Goal: Transaction & Acquisition: Purchase product/service

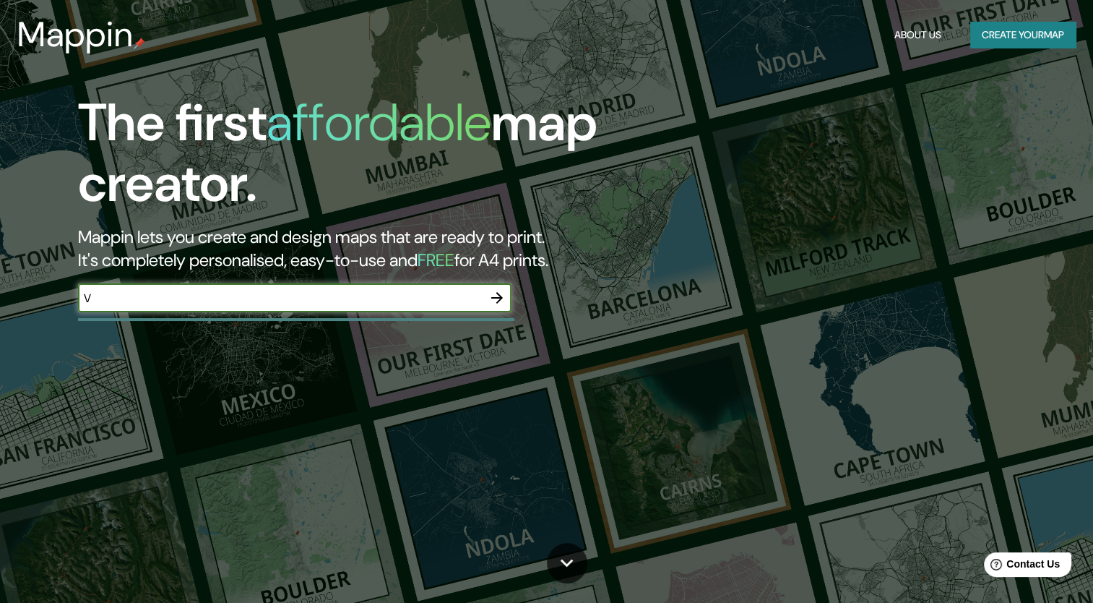
type input "[GEOGRAPHIC_DATA]"
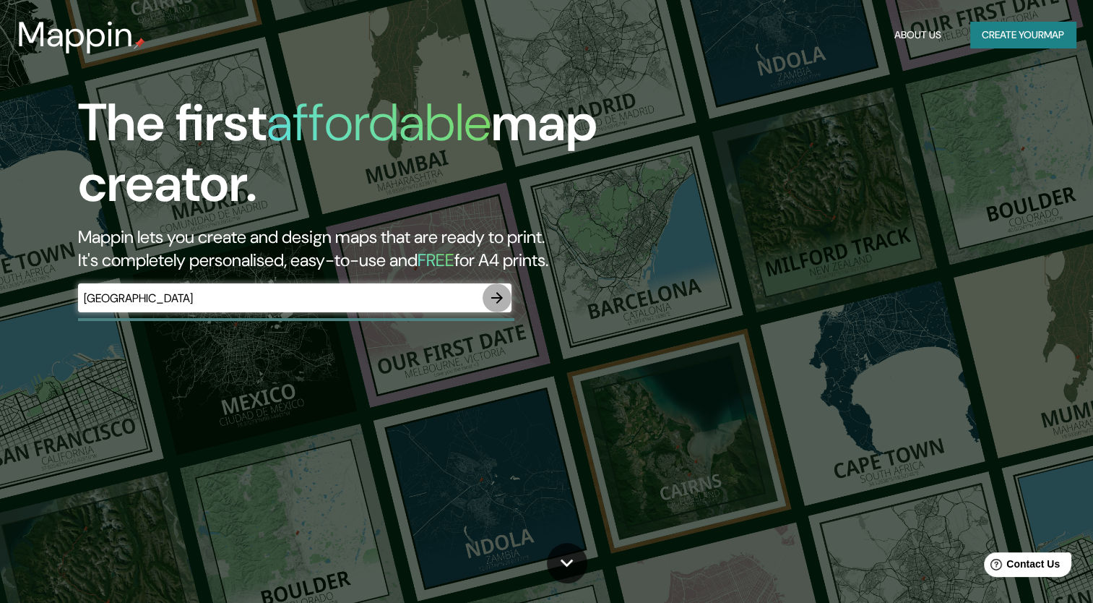
click at [494, 299] on icon "button" at bounding box center [496, 297] width 17 height 17
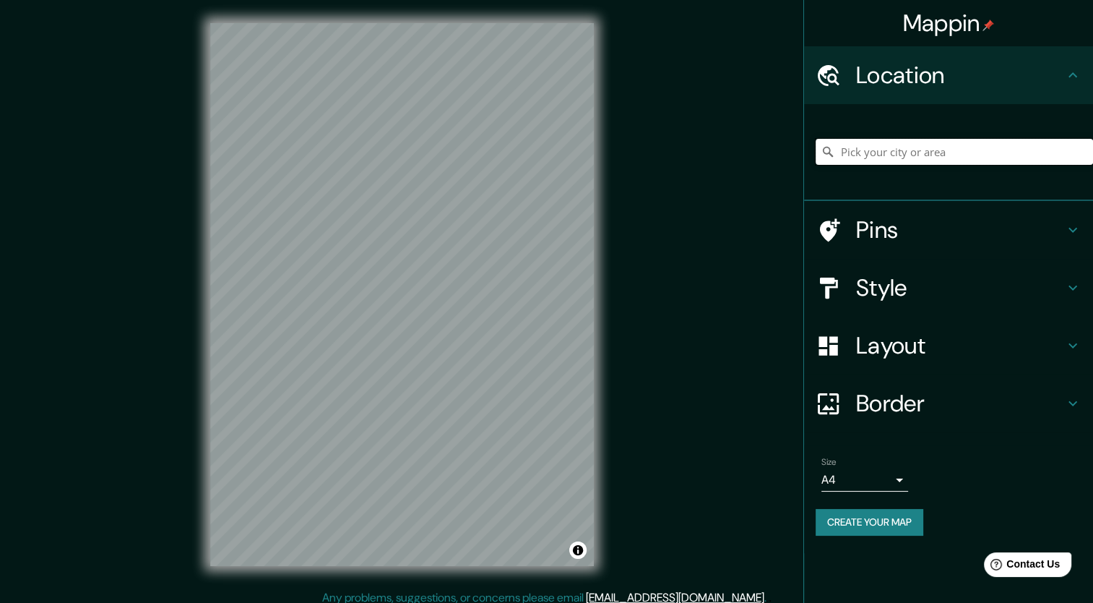
click at [861, 156] on input "Pick your city or area" at bounding box center [954, 152] width 277 height 26
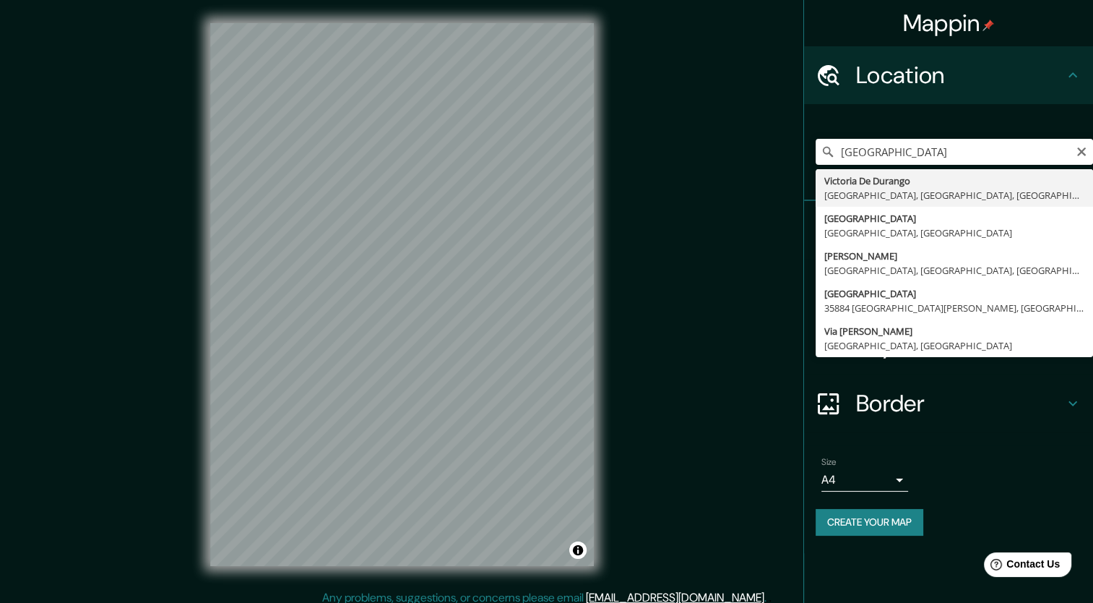
type input "[GEOGRAPHIC_DATA], [GEOGRAPHIC_DATA], [GEOGRAPHIC_DATA]"
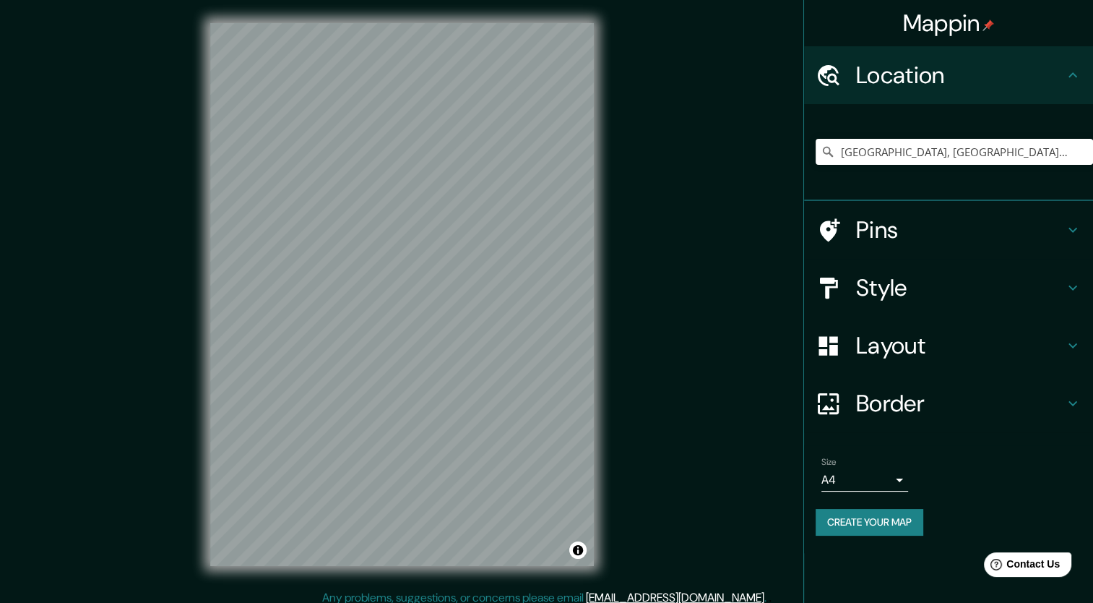
click at [463, 20] on div "© Mapbox © OpenStreetMap Improve this map" at bounding box center [402, 294] width 430 height 589
click at [913, 285] on h4 "Style" at bounding box center [960, 287] width 208 height 29
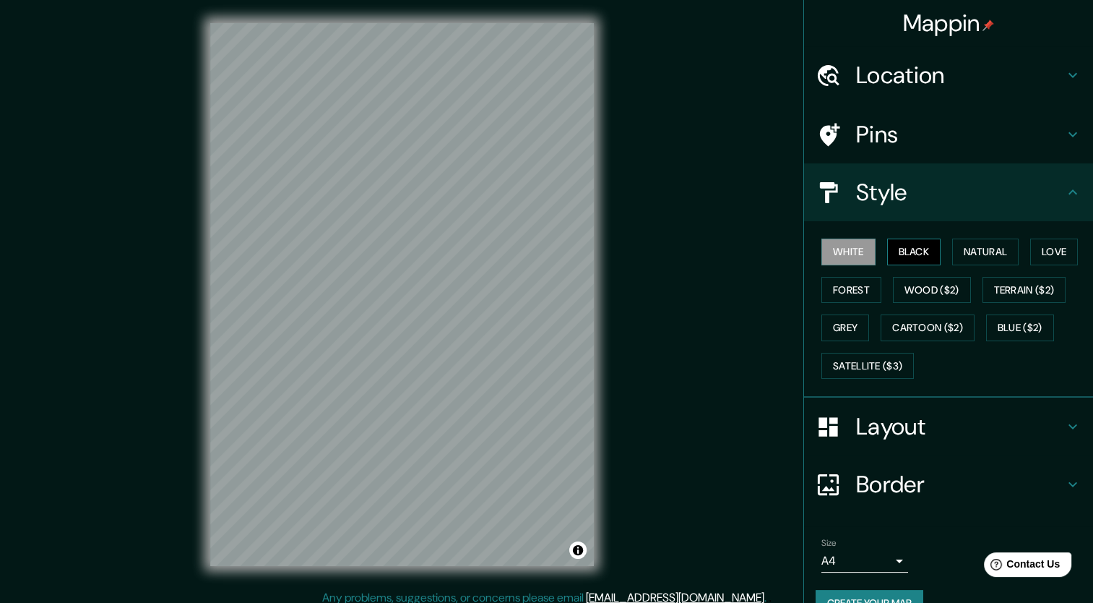
click at [911, 254] on button "Black" at bounding box center [914, 251] width 54 height 27
click at [968, 247] on button "Natural" at bounding box center [985, 251] width 66 height 27
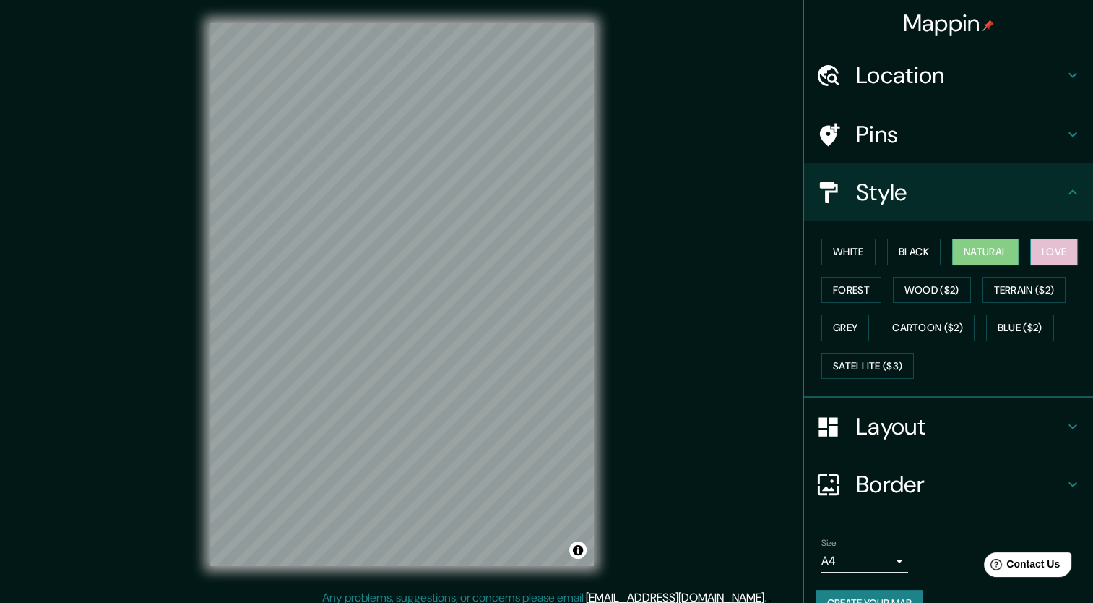
click at [1039, 256] on button "Love" at bounding box center [1054, 251] width 48 height 27
click at [824, 292] on button "Forest" at bounding box center [852, 290] width 60 height 27
click at [971, 252] on button "Natural" at bounding box center [985, 251] width 66 height 27
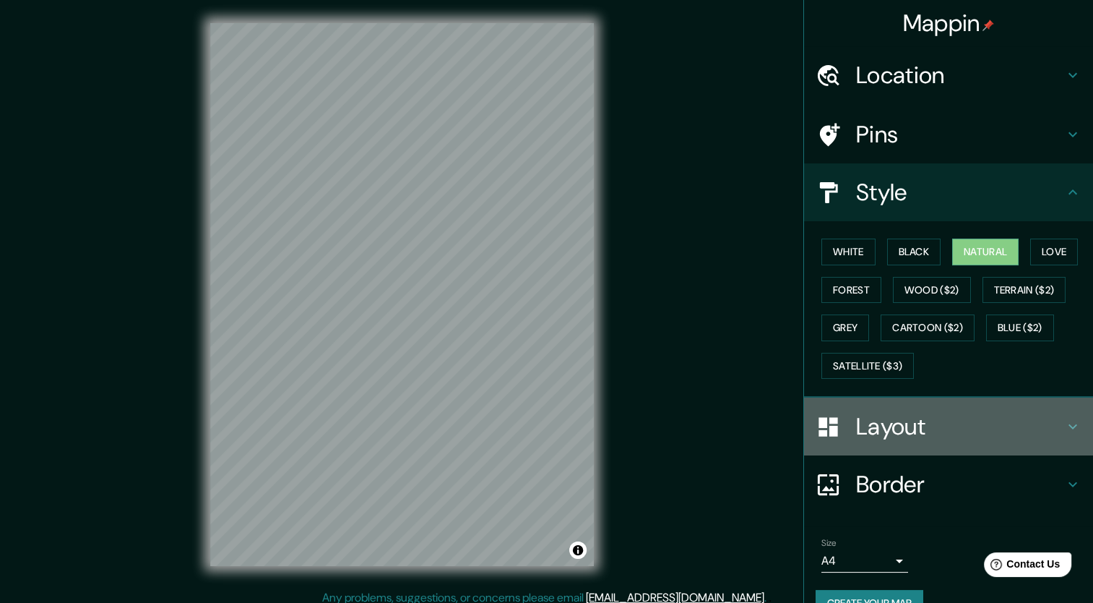
click at [884, 422] on h4 "Layout" at bounding box center [960, 426] width 208 height 29
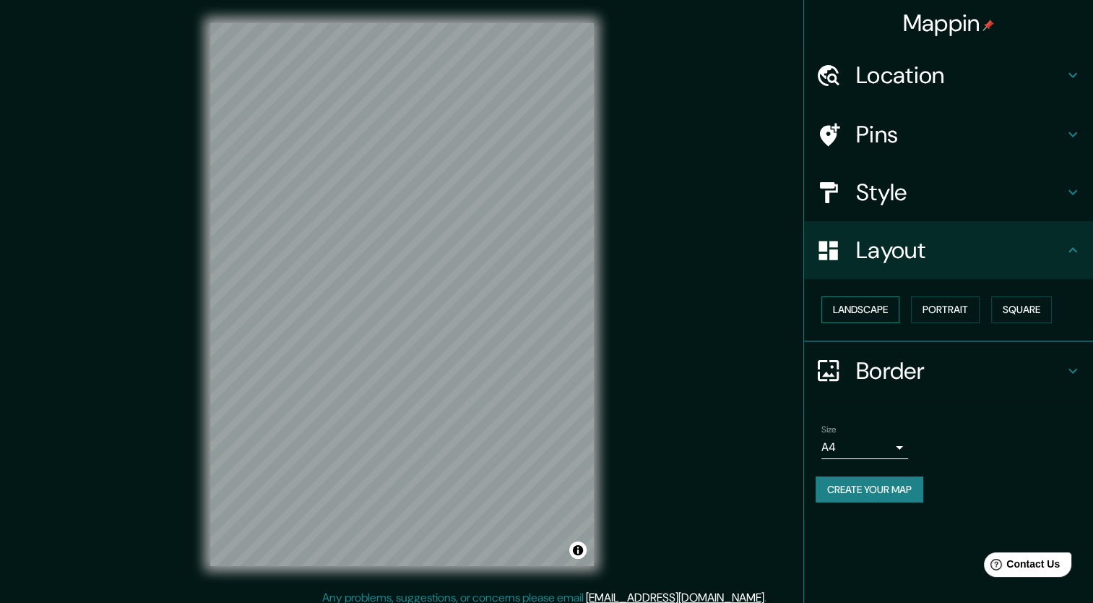
click at [881, 306] on button "Landscape" at bounding box center [861, 309] width 78 height 27
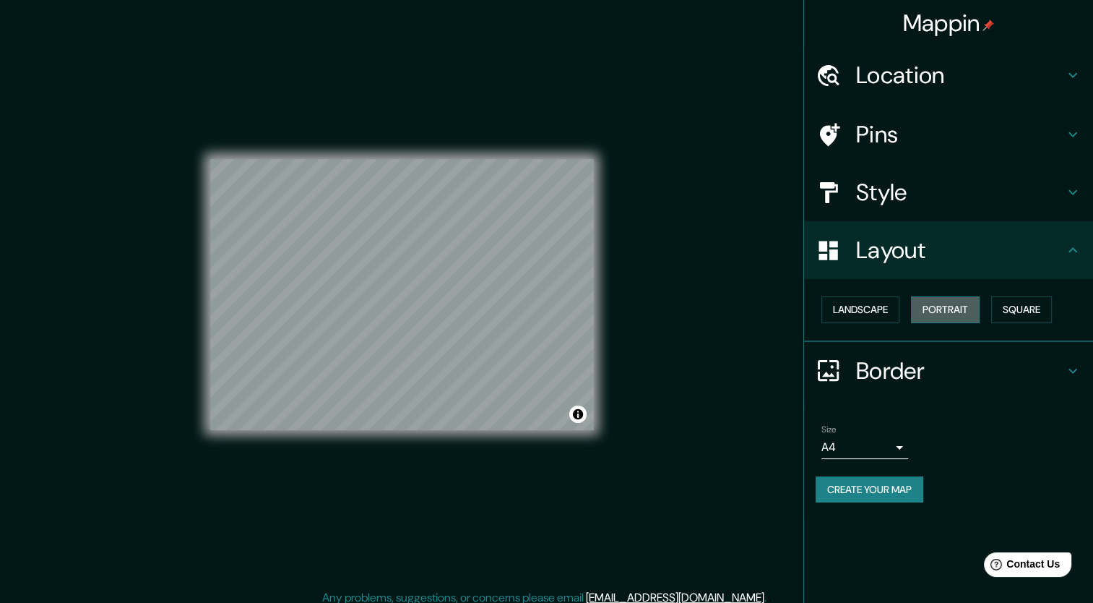
click at [955, 306] on button "Portrait" at bounding box center [945, 309] width 69 height 27
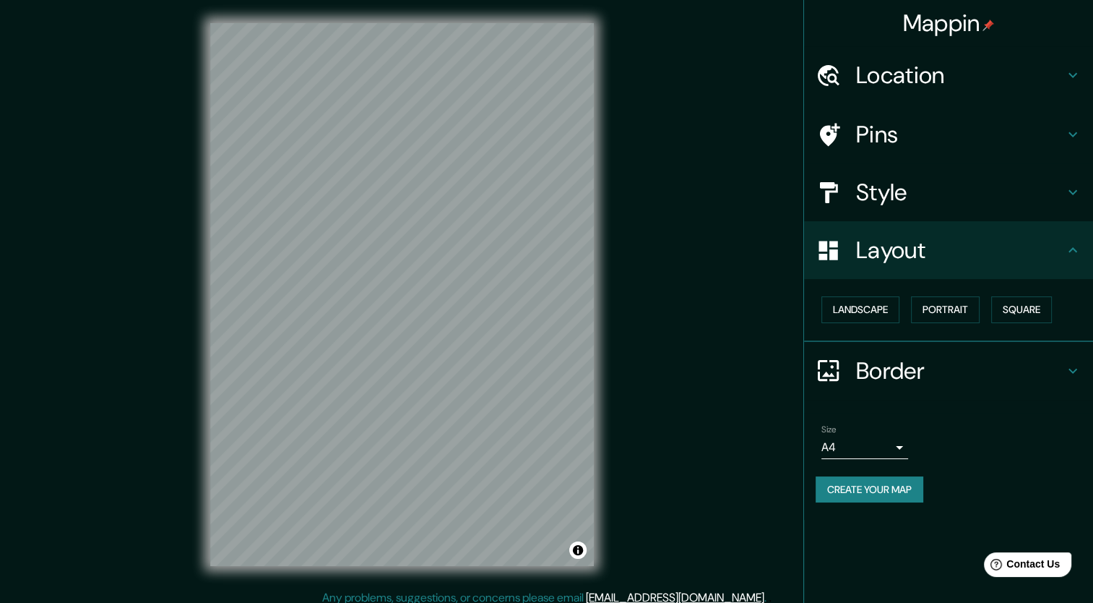
click at [902, 367] on h4 "Border" at bounding box center [960, 370] width 208 height 29
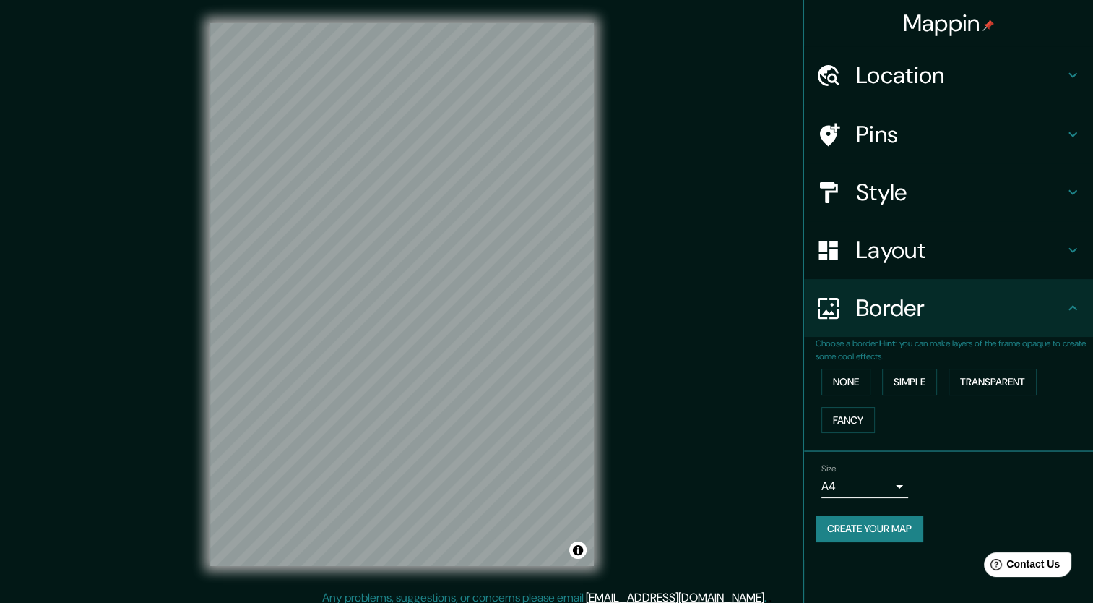
click at [923, 316] on h4 "Border" at bounding box center [960, 307] width 208 height 29
click at [921, 58] on div "Location" at bounding box center [948, 75] width 289 height 58
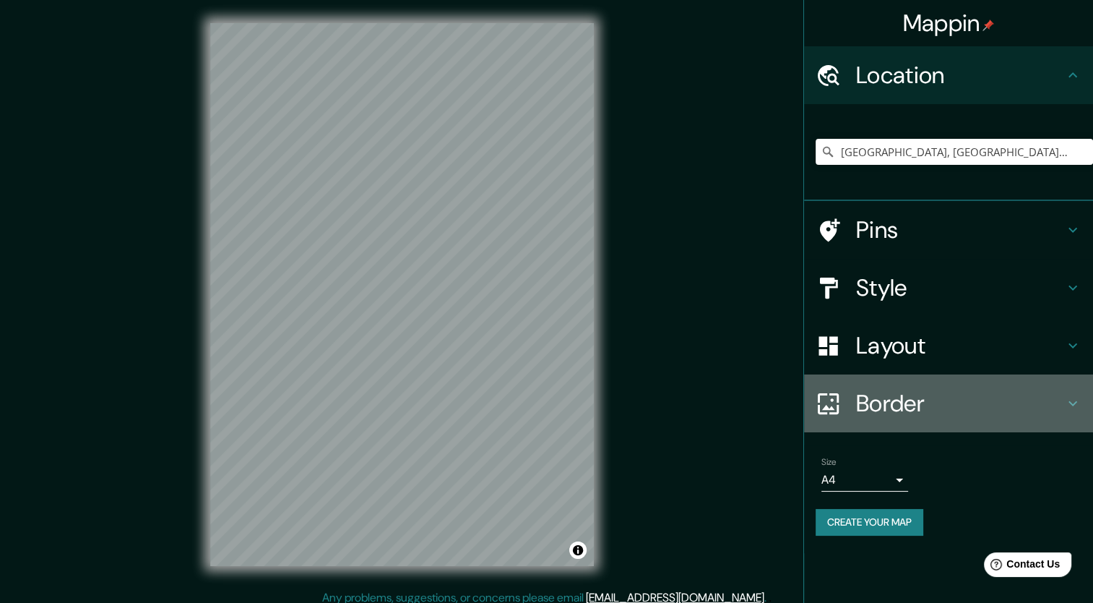
click at [882, 402] on h4 "Border" at bounding box center [960, 403] width 208 height 29
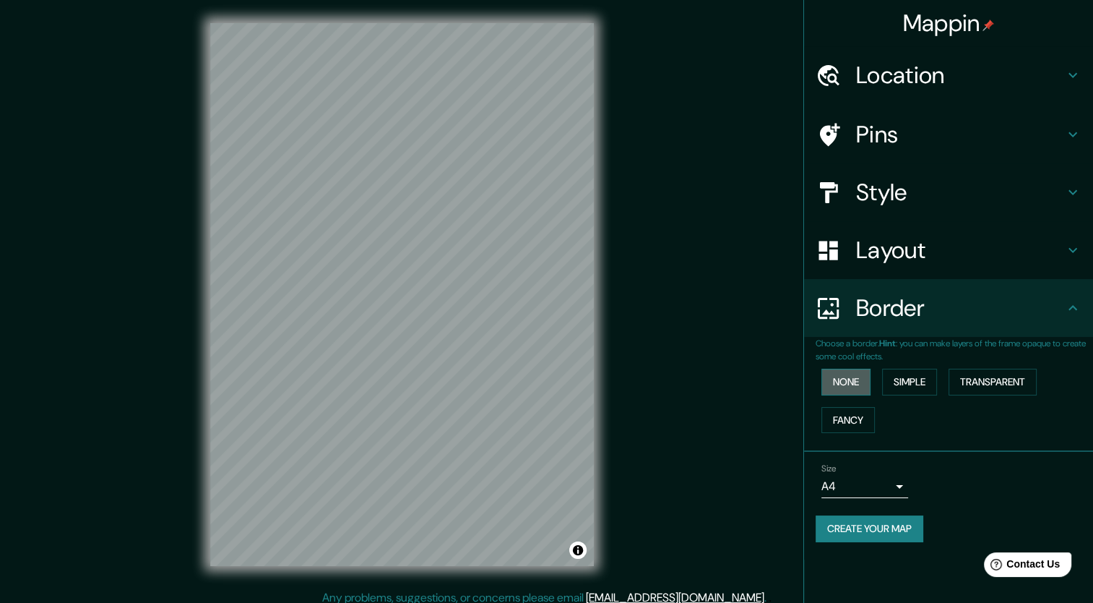
click at [844, 376] on button "None" at bounding box center [846, 382] width 49 height 27
click at [908, 379] on button "Simple" at bounding box center [909, 382] width 55 height 27
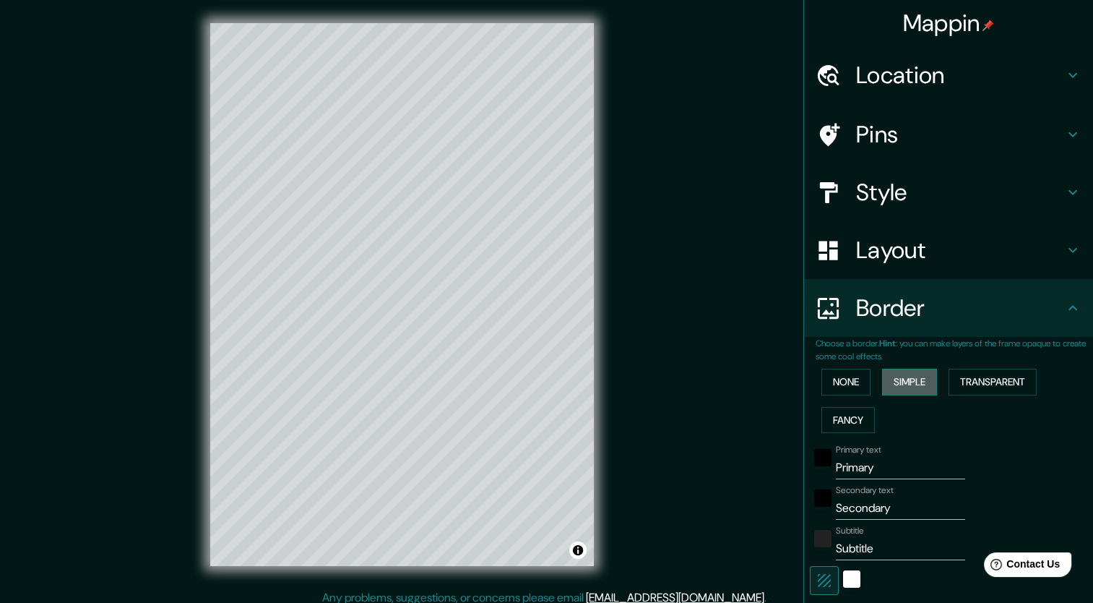
click at [882, 379] on button "Simple" at bounding box center [909, 382] width 55 height 27
type input "212"
type input "42"
click at [838, 379] on button "None" at bounding box center [846, 382] width 49 height 27
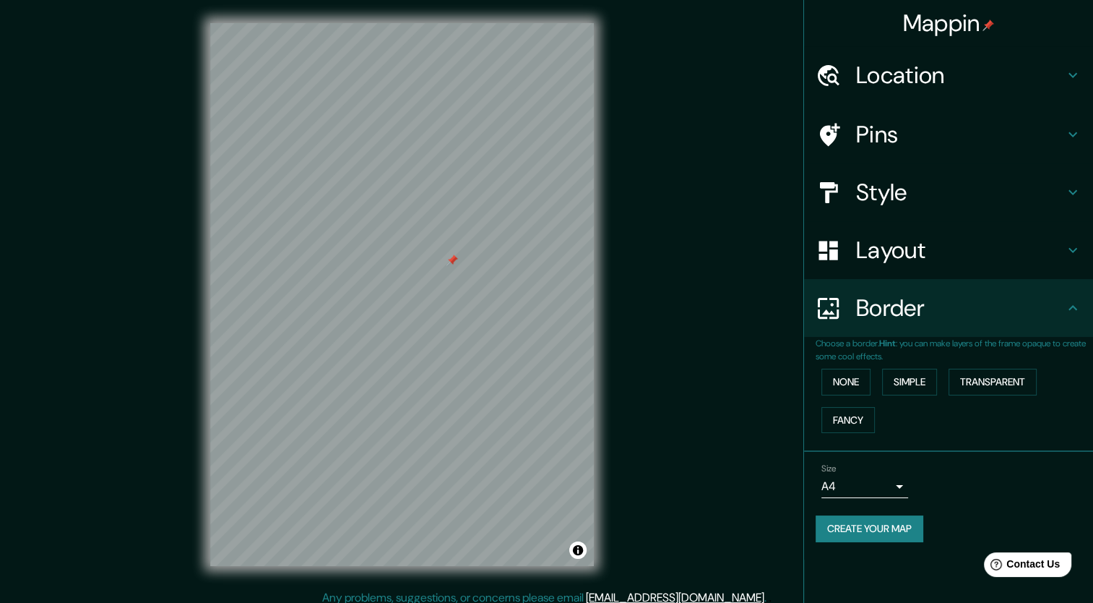
click at [453, 259] on div at bounding box center [453, 260] width 12 height 12
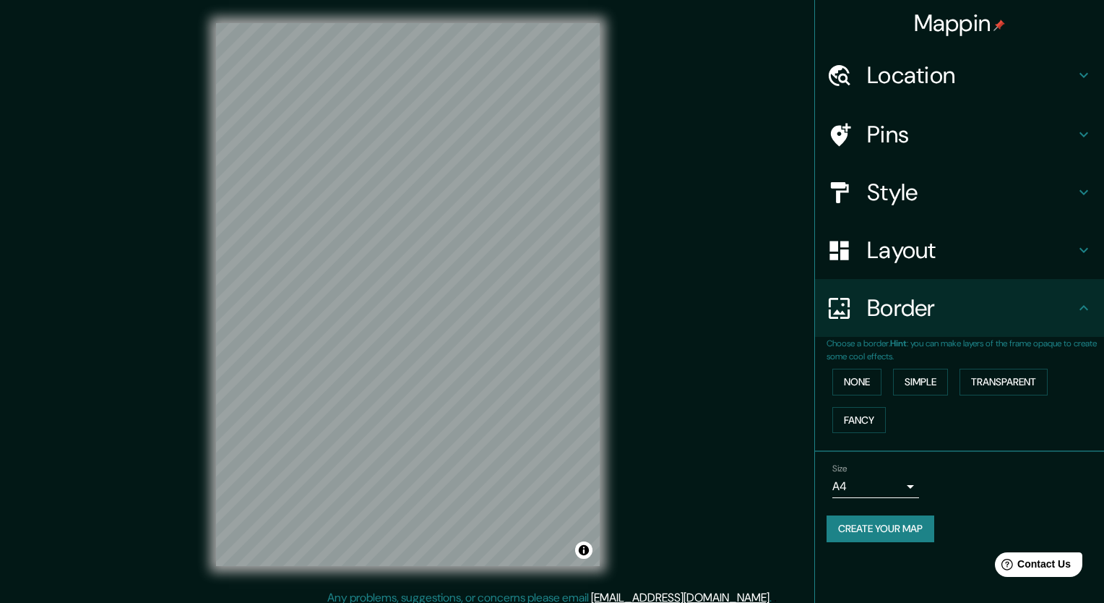
click at [858, 482] on body "Mappin Location [GEOGRAPHIC_DATA], [GEOGRAPHIC_DATA], [GEOGRAPHIC_DATA] Pins St…" at bounding box center [552, 301] width 1104 height 603
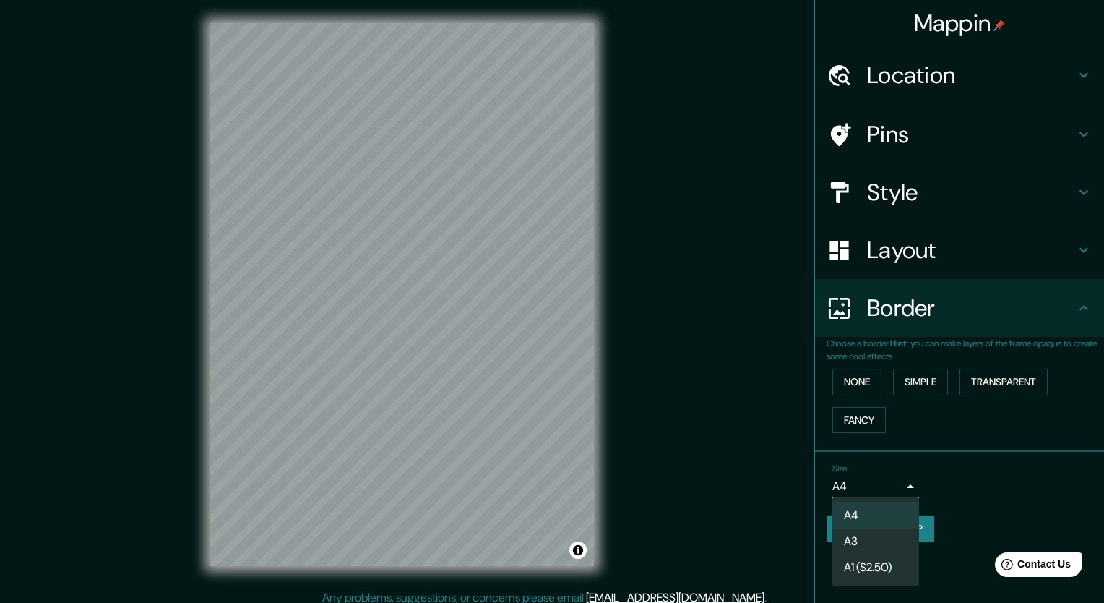
click at [879, 484] on div at bounding box center [552, 301] width 1104 height 603
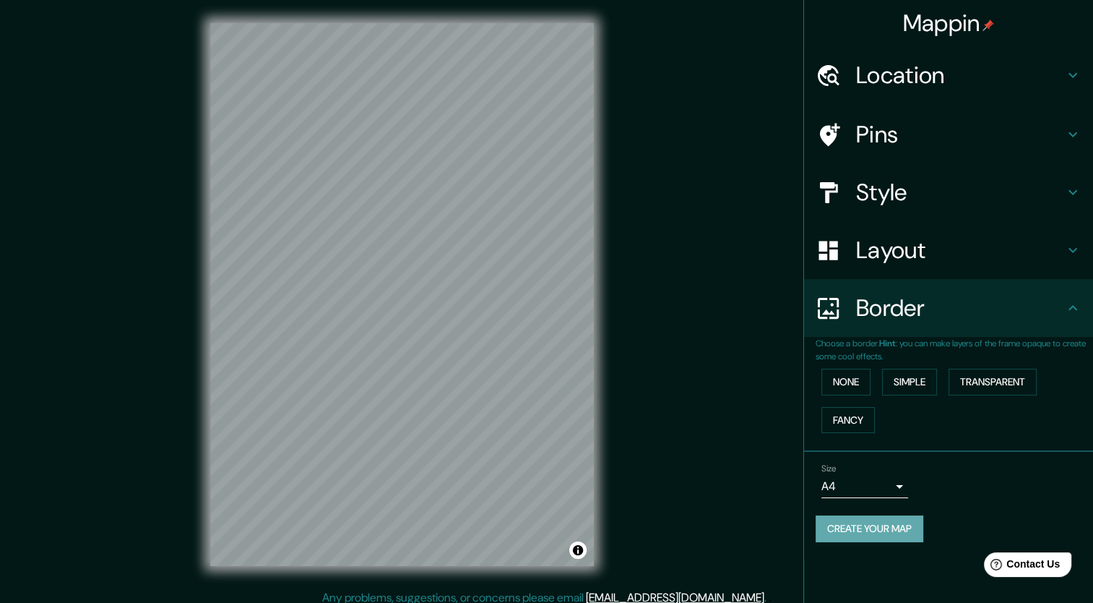
click at [865, 522] on button "Create your map" at bounding box center [870, 528] width 108 height 27
click at [829, 522] on button "Create your map" at bounding box center [870, 528] width 108 height 27
